Goal: Task Accomplishment & Management: Manage account settings

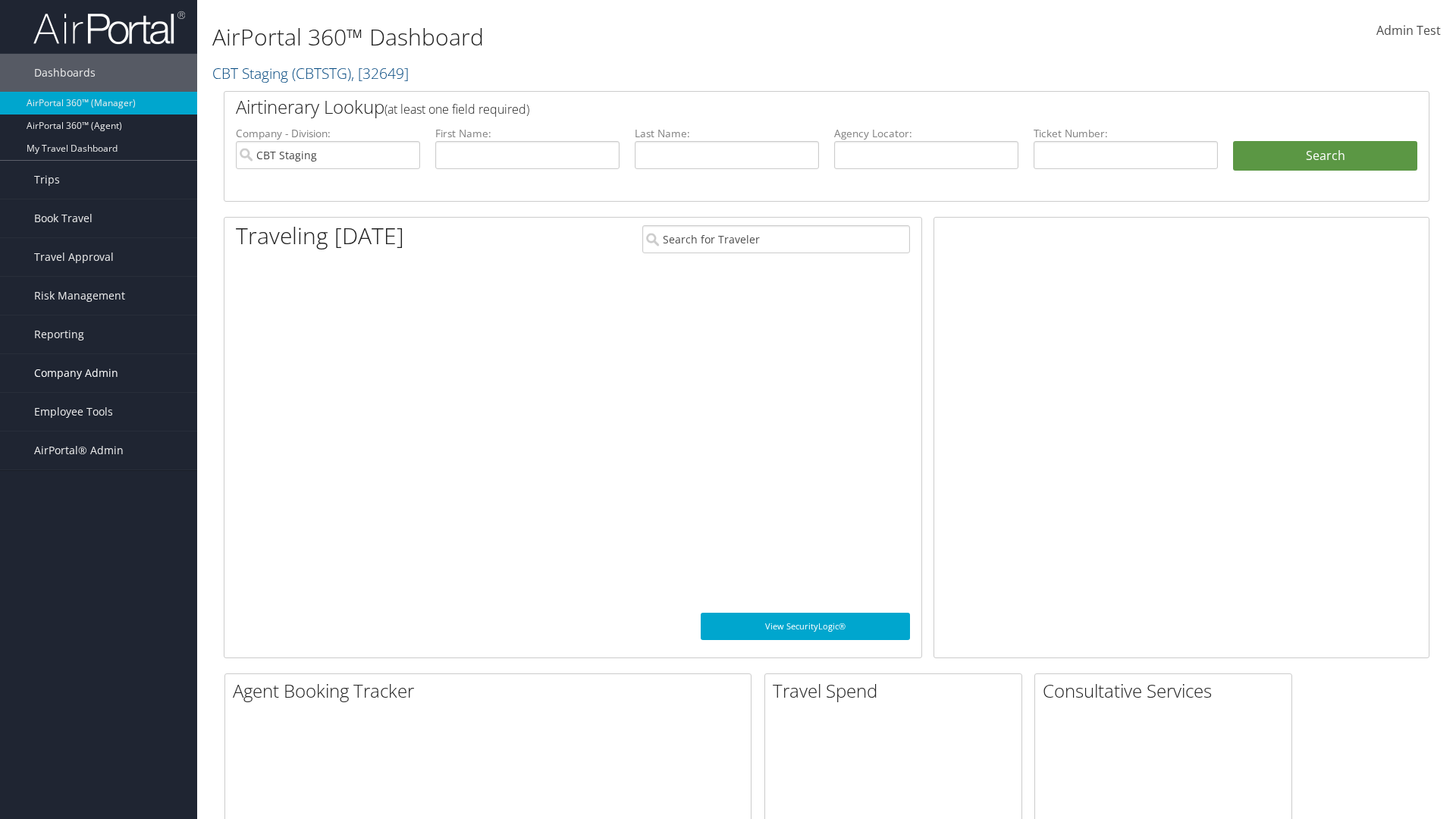
click at [98, 373] on span "Company Admin" at bounding box center [75, 373] width 84 height 38
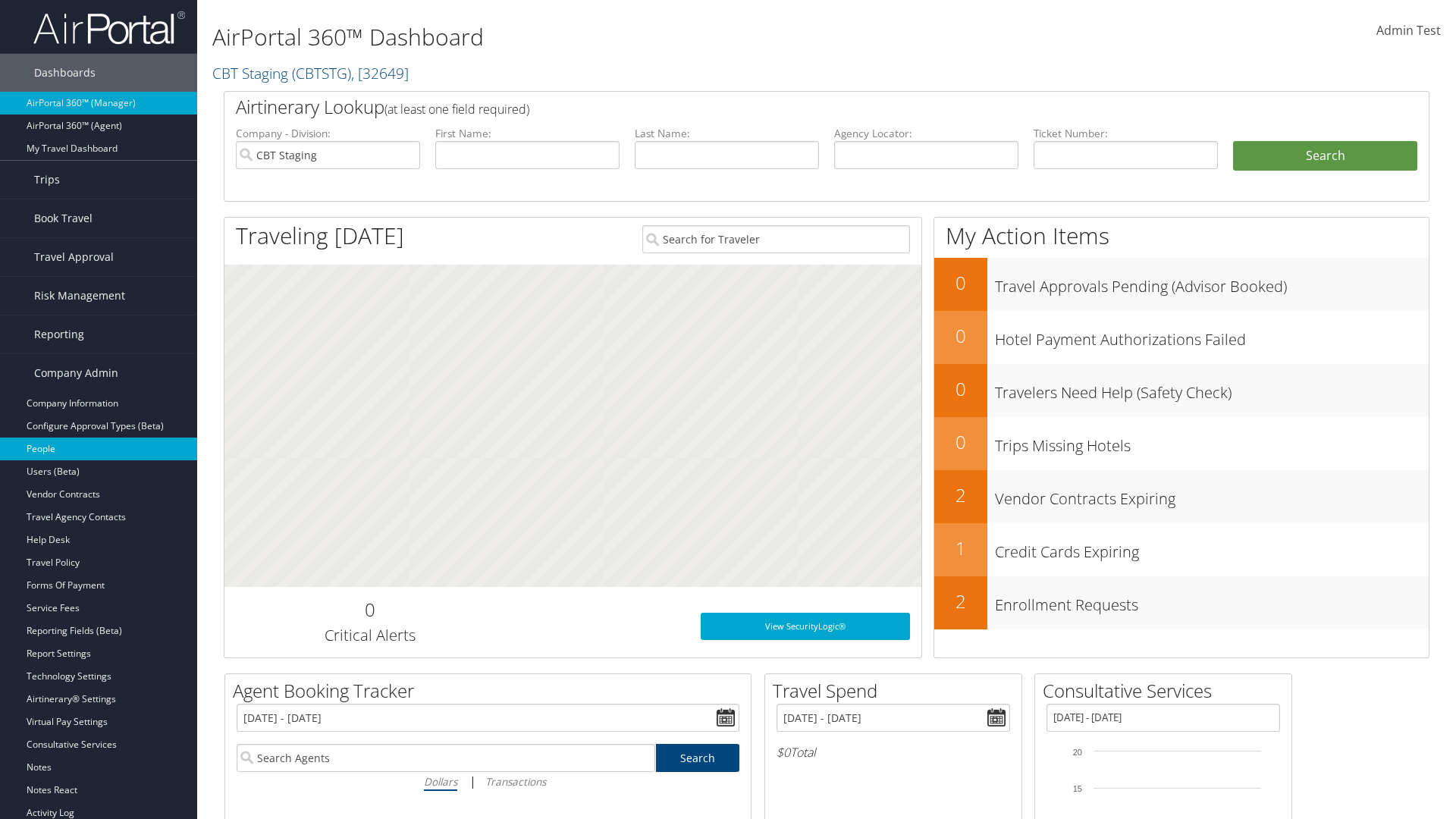
click at [98, 449] on link "People" at bounding box center [98, 448] width 197 height 23
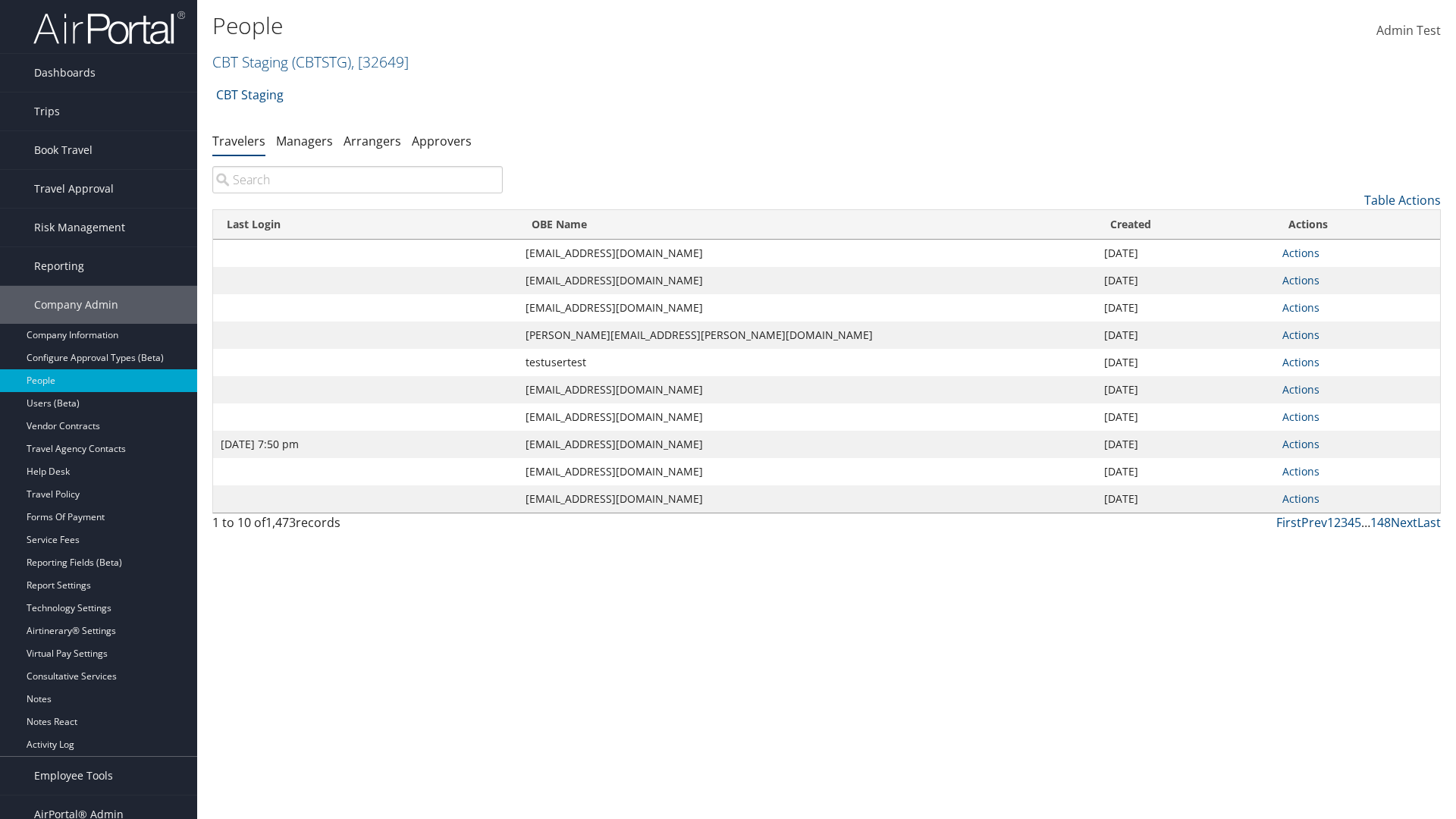
click at [357, 180] on input "search" at bounding box center [357, 179] width 290 height 28
type input "[DATE] 7:50 pm"
